Goal: Task Accomplishment & Management: Manage account settings

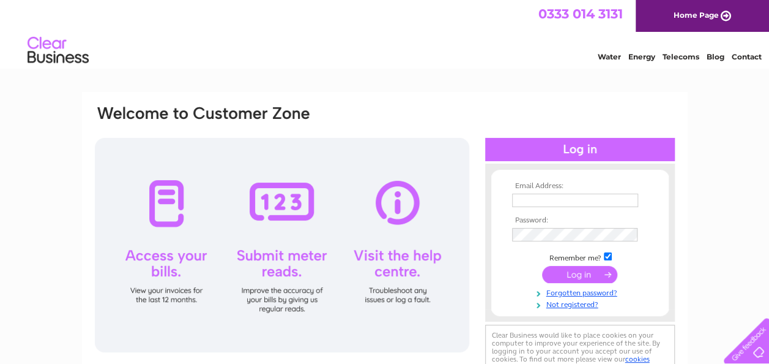
type input "cardsnthings@hotmail.co.uk"
click at [580, 280] on input "submit" at bounding box center [579, 274] width 75 height 17
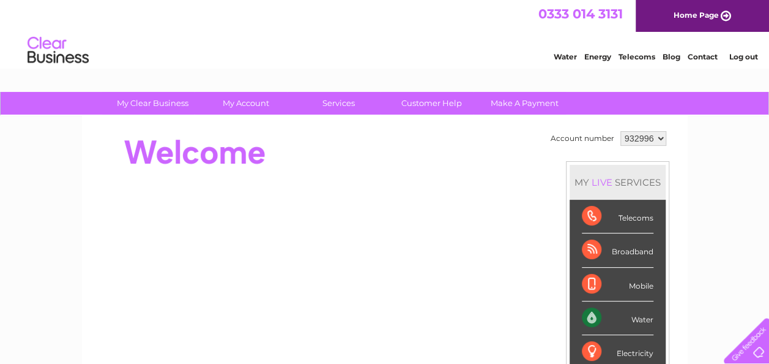
click at [660, 137] on select "932996" at bounding box center [644, 138] width 46 height 15
click at [679, 136] on div "Account number 932996 MY LIVE SERVICES Telecoms Broadband Mobile Water Electric…" at bounding box center [385, 343] width 606 height 455
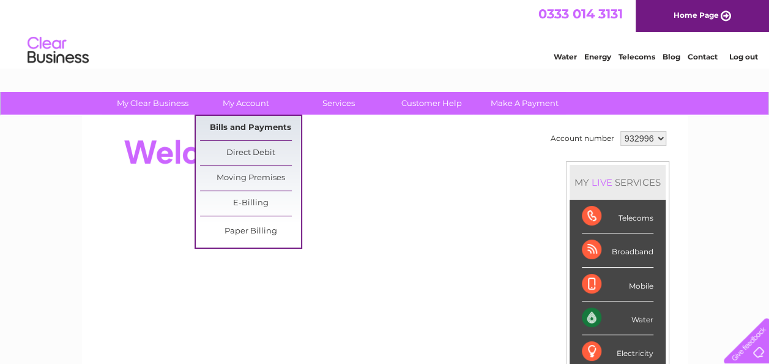
click at [242, 125] on link "Bills and Payments" at bounding box center [250, 128] width 101 height 24
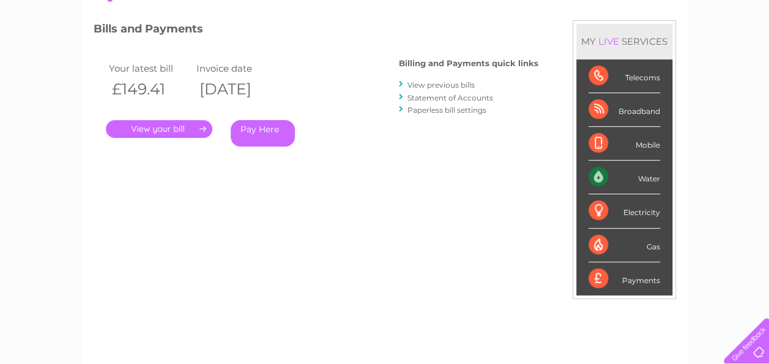
scroll to position [138, 0]
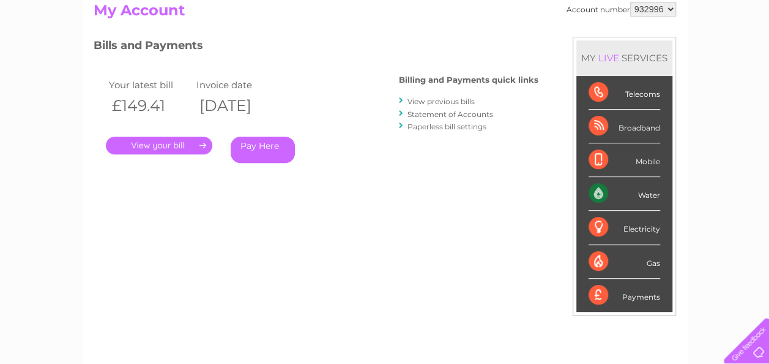
click at [620, 294] on div "Payments" at bounding box center [625, 294] width 72 height 33
click at [434, 101] on link "View previous bills" at bounding box center [441, 101] width 67 height 9
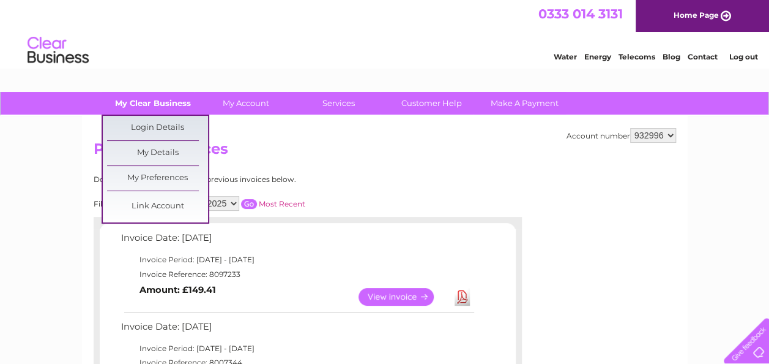
click at [170, 104] on link "My Clear Business" at bounding box center [152, 103] width 101 height 23
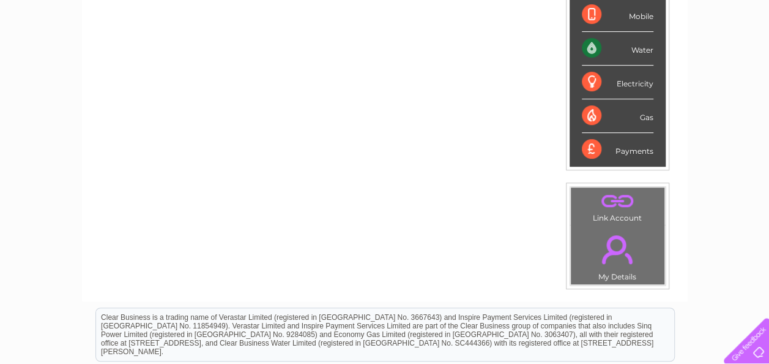
scroll to position [285, 0]
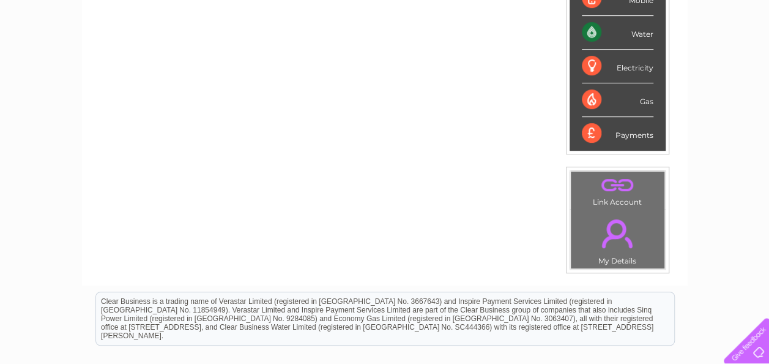
click at [616, 187] on link "." at bounding box center [618, 184] width 88 height 21
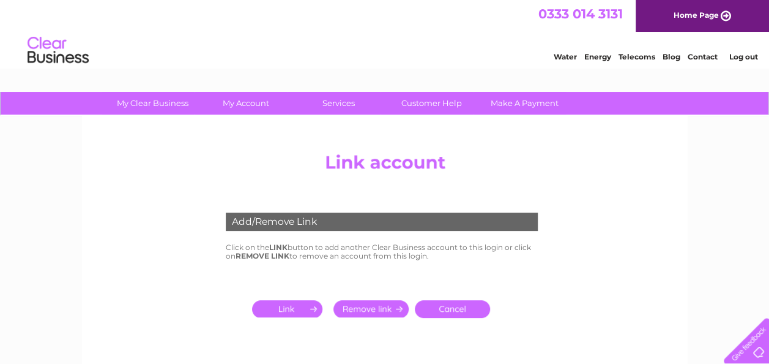
click at [294, 305] on input "submit" at bounding box center [289, 308] width 75 height 17
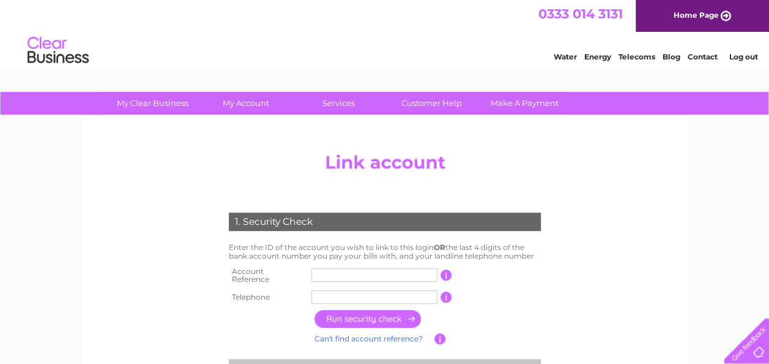
click at [340, 273] on input "text" at bounding box center [374, 274] width 126 height 13
type input "30280795"
click at [446, 295] on input "button" at bounding box center [447, 296] width 12 height 11
click at [370, 315] on input "button" at bounding box center [369, 319] width 108 height 18
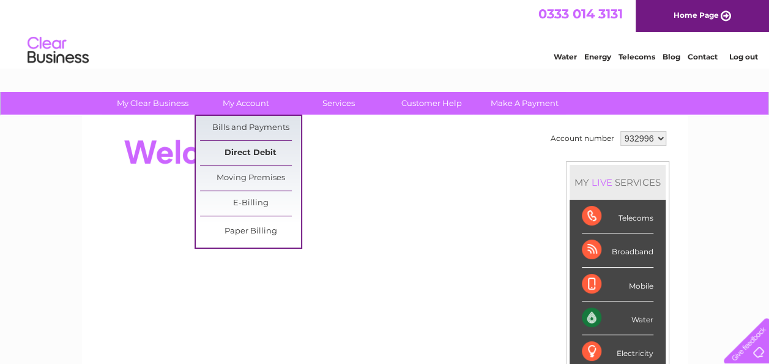
click at [252, 154] on link "Direct Debit" at bounding box center [250, 153] width 101 height 24
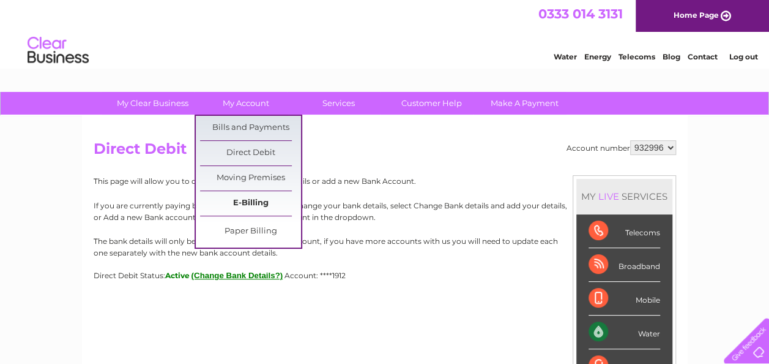
click at [255, 201] on link "E-Billing" at bounding box center [250, 203] width 101 height 24
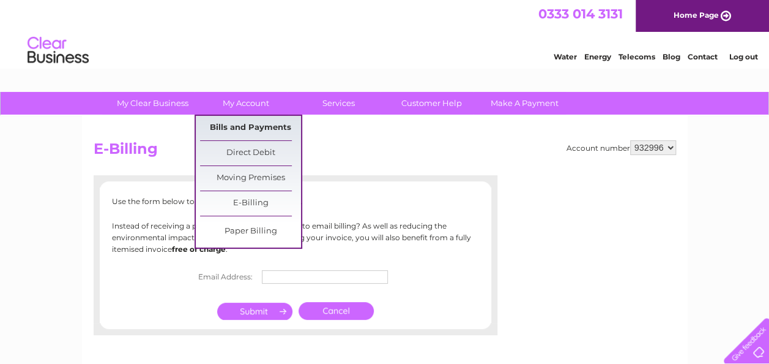
click at [236, 124] on link "Bills and Payments" at bounding box center [250, 128] width 101 height 24
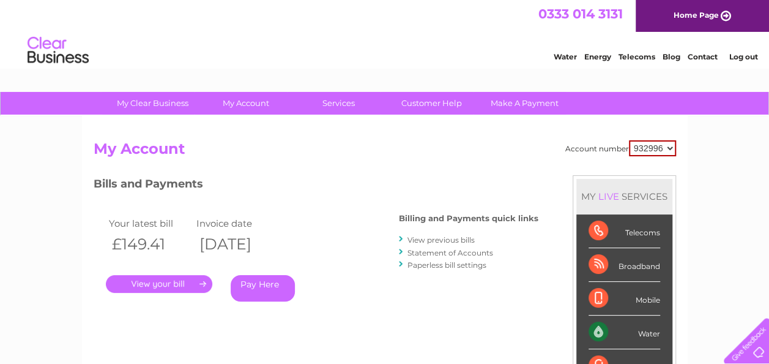
click at [442, 252] on link "Statement of Accounts" at bounding box center [451, 252] width 86 height 9
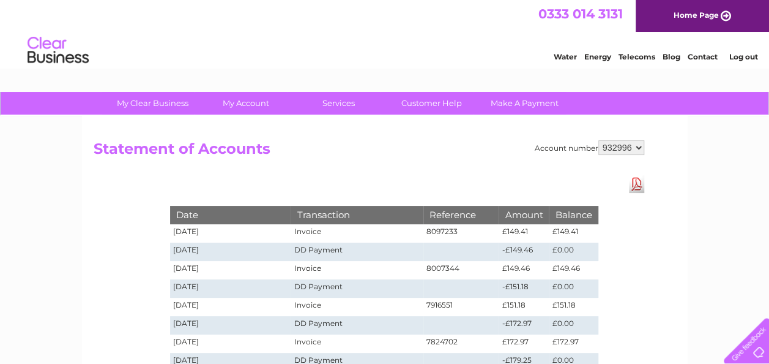
click at [703, 58] on link "Contact" at bounding box center [703, 56] width 30 height 9
